Goal: Task Accomplishment & Management: Manage account settings

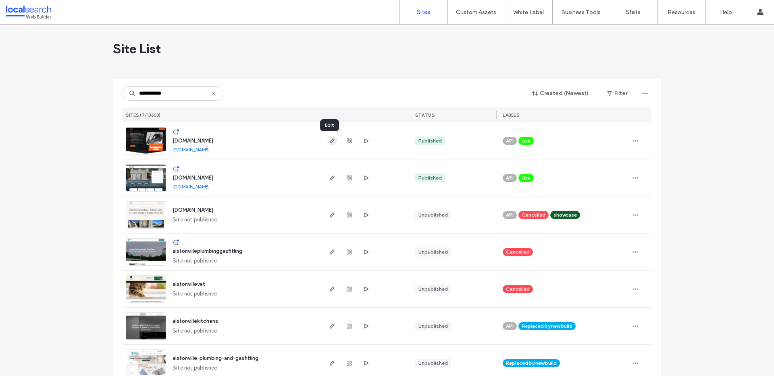
type input "**********"
click at [329, 142] on icon "button" at bounding box center [332, 141] width 6 height 6
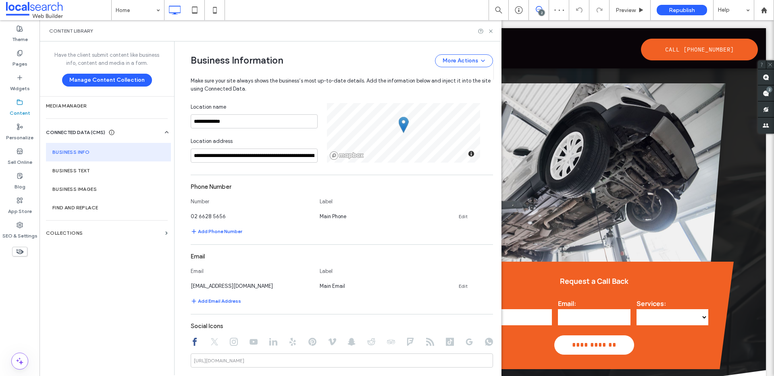
scroll to position [231, 0]
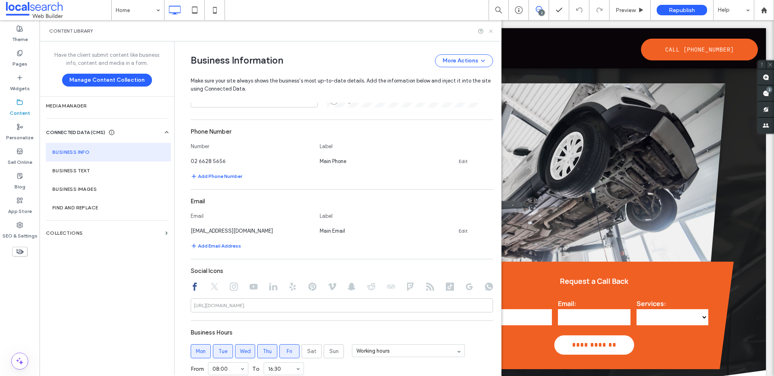
click at [492, 31] on icon at bounding box center [491, 31] width 6 height 6
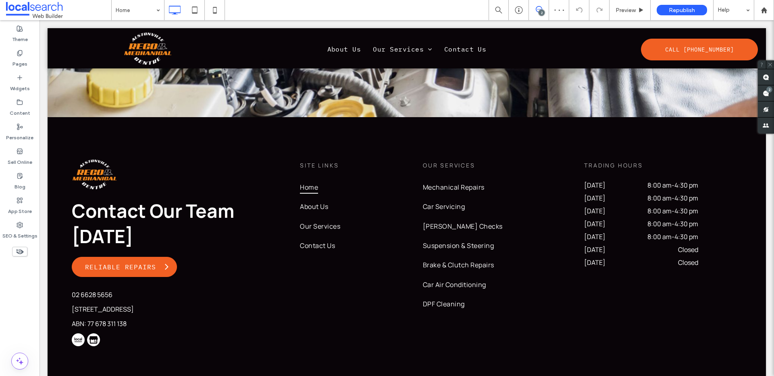
scroll to position [2288, 0]
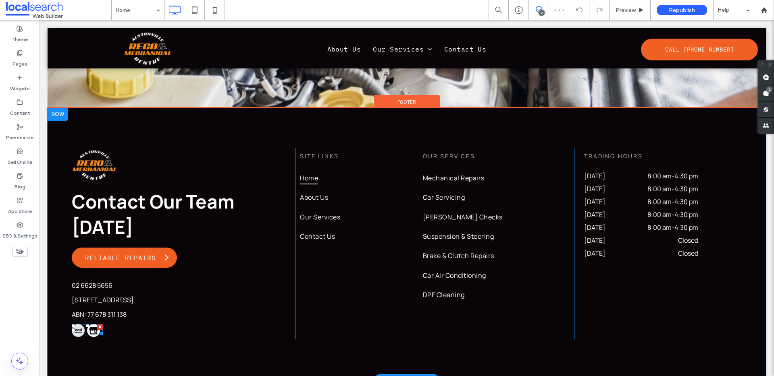
click at [78, 324] on span at bounding box center [87, 329] width 31 height 11
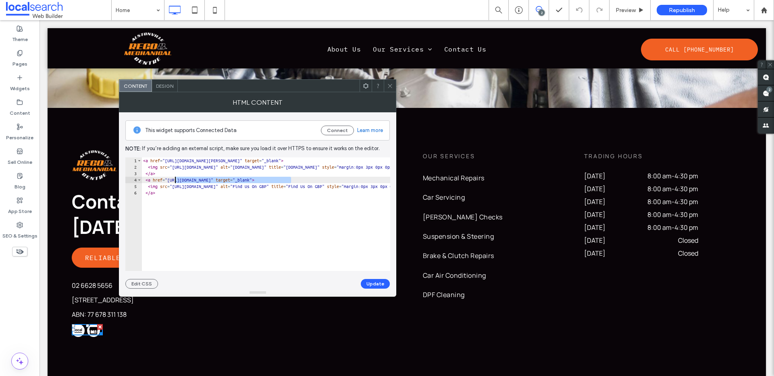
drag, startPoint x: 290, startPoint y: 179, endPoint x: 175, endPoint y: 180, distance: 115.7
click at [175, 180] on div "< a href = "https://www.localsearch.com.au/profile/alstonville-rego-and-mechani…" at bounding box center [482, 221] width 682 height 127
drag, startPoint x: 173, startPoint y: 180, endPoint x: 291, endPoint y: 180, distance: 117.7
click at [291, 180] on div "< a href = "https://www.localsearch.com.au/profile/alstonville-rego-and-mechani…" at bounding box center [482, 221] width 682 height 127
paste textarea "Cursor at row 4"
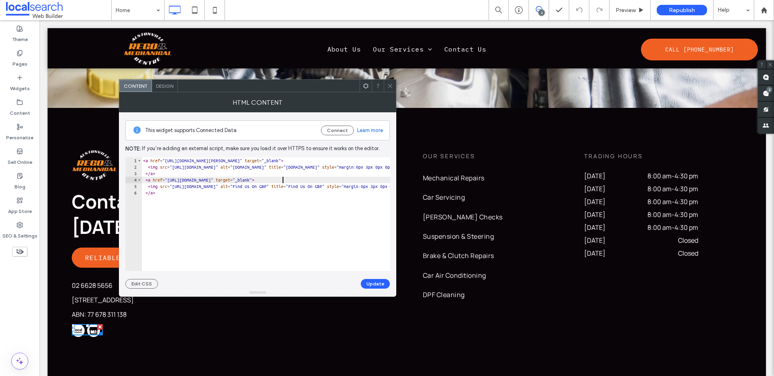
click at [283, 195] on div "< a href = "https://www.localsearch.com.au/profile/alstonville-rego-and-mechani…" at bounding box center [482, 218] width 682 height 121
type textarea "****"
click at [372, 282] on button "Update" at bounding box center [375, 284] width 29 height 10
click at [388, 87] on icon at bounding box center [390, 86] width 6 height 6
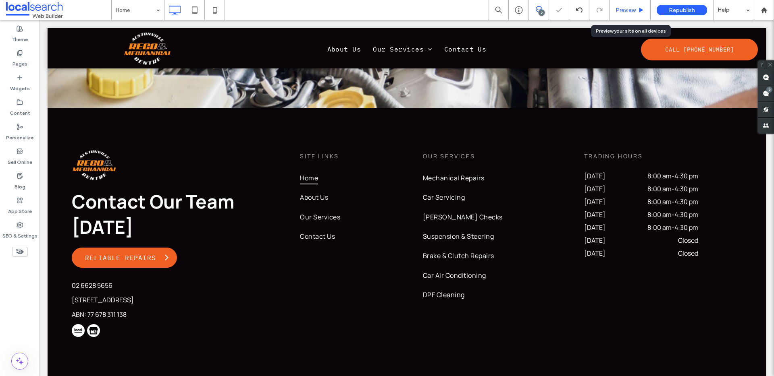
click at [637, 4] on div "Preview" at bounding box center [629, 10] width 41 height 20
click at [635, 12] on span "Preview" at bounding box center [625, 10] width 20 height 7
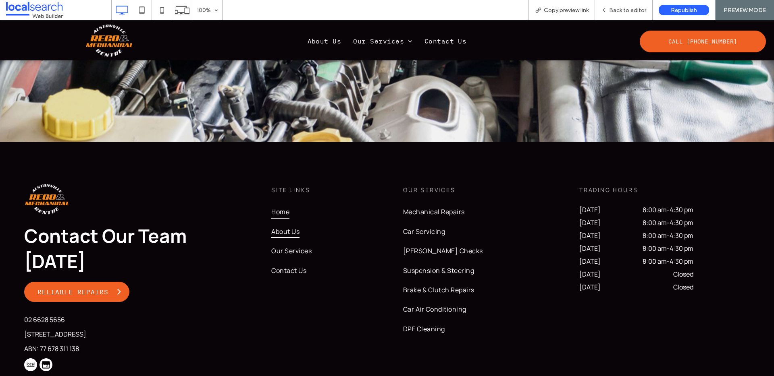
scroll to position [2254, 0]
click at [43, 358] on img at bounding box center [45, 364] width 13 height 13
click at [47, 358] on img at bounding box center [45, 364] width 13 height 13
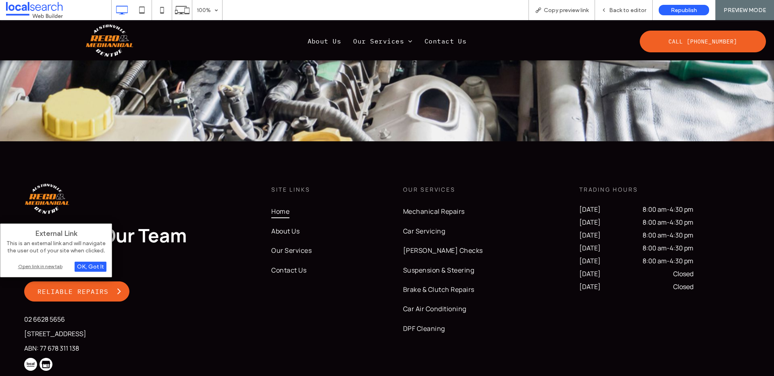
click at [39, 268] on div "Open link in new tab" at bounding box center [56, 266] width 101 height 8
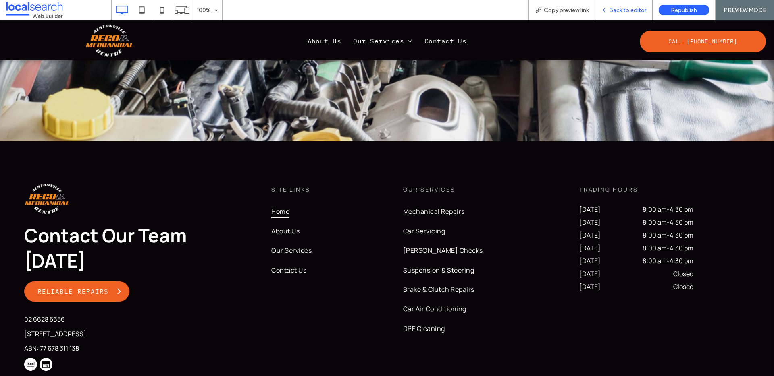
click at [620, 10] on span "Back to editor" at bounding box center [627, 10] width 37 height 7
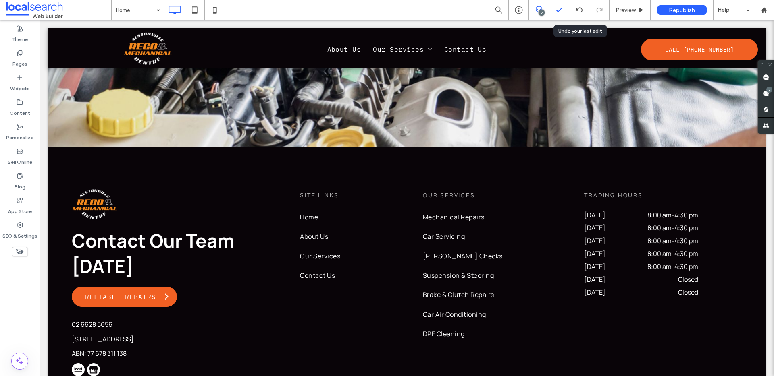
scroll to position [2249, 0]
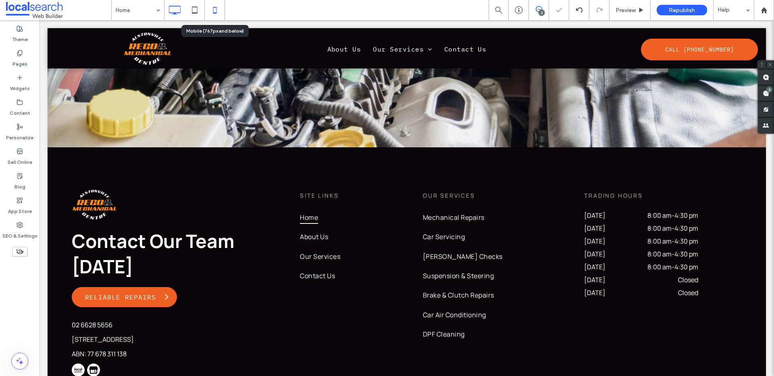
click at [213, 8] on use at bounding box center [215, 10] width 4 height 6
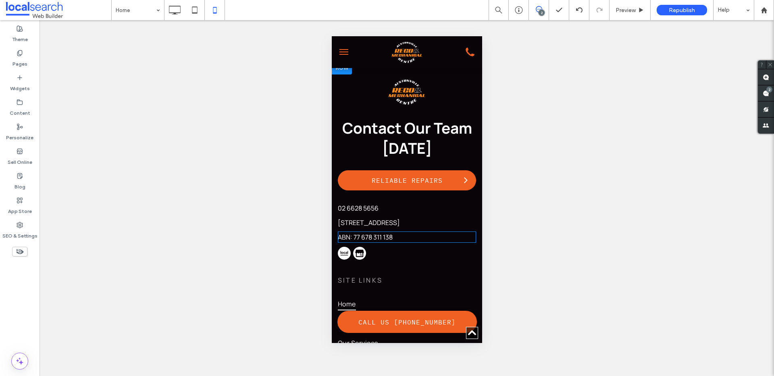
scroll to position [2153, 0]
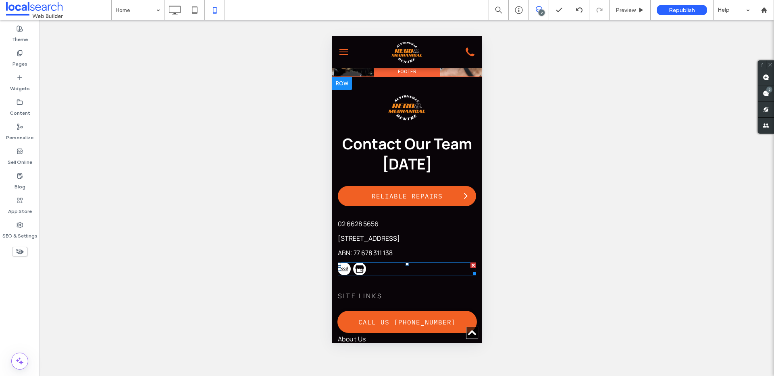
click at [355, 263] on span at bounding box center [406, 269] width 138 height 13
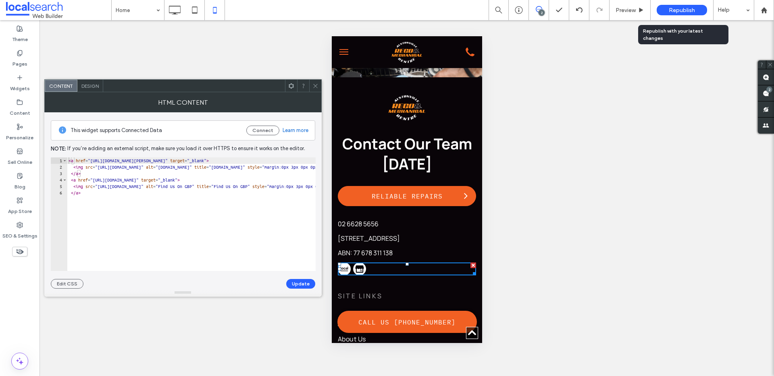
click at [681, 12] on span "Republish" at bounding box center [682, 10] width 26 height 7
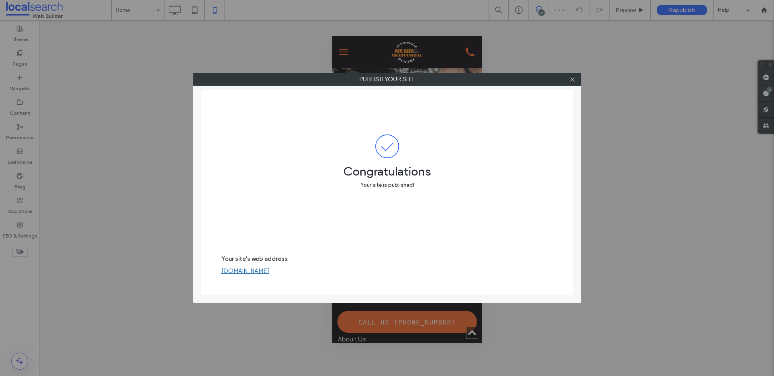
click at [570, 77] on use at bounding box center [572, 79] width 4 height 4
